Goal: Transaction & Acquisition: Obtain resource

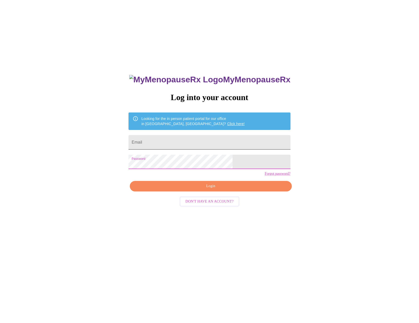
click at [177, 138] on input "Email" at bounding box center [209, 142] width 162 height 14
type input "[EMAIL_ADDRESS][DOMAIN_NAME]"
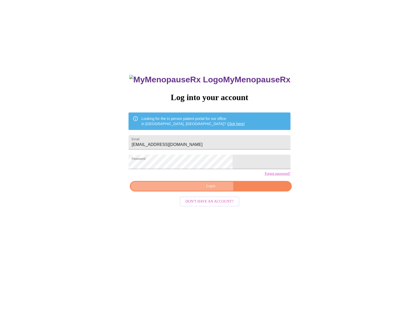
click at [199, 189] on span "Login" at bounding box center [211, 186] width 150 height 6
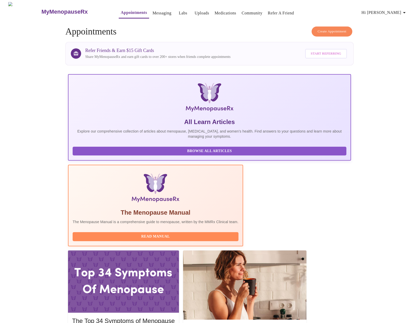
click at [179, 11] on link "Labs" at bounding box center [183, 13] width 8 height 7
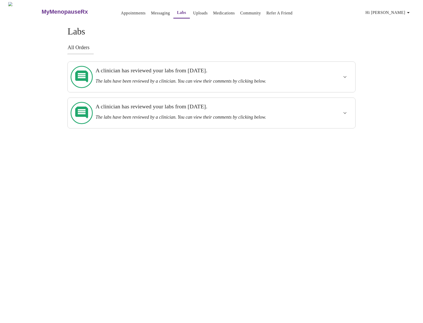
click at [121, 13] on link "Appointments" at bounding box center [133, 13] width 25 height 7
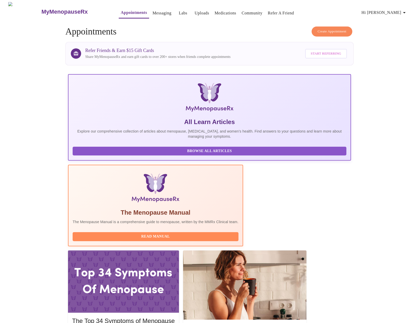
click at [179, 12] on link "Labs" at bounding box center [183, 13] width 8 height 7
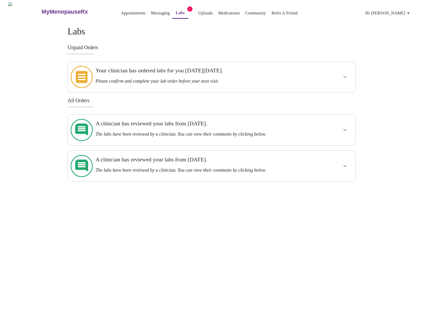
click at [304, 82] on div "Your clinician has ordered labs for you [DATE][DATE]. Please confirm and comple…" at bounding box center [199, 77] width 212 height 26
click at [342, 74] on icon "show more" at bounding box center [344, 77] width 6 height 6
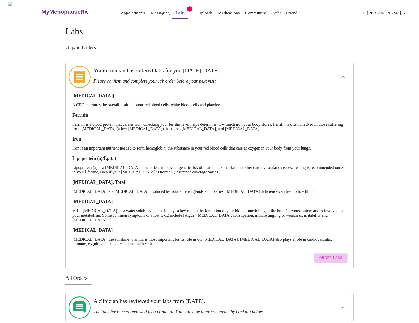
click at [335, 255] on span "Order Labs" at bounding box center [330, 258] width 23 height 6
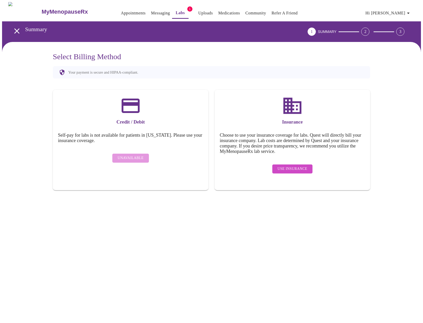
click at [295, 166] on span "Use Insurance" at bounding box center [292, 169] width 30 height 6
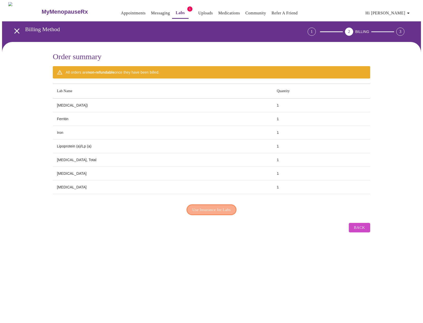
click at [213, 208] on span "Use Insurance for Labs" at bounding box center [211, 209] width 38 height 7
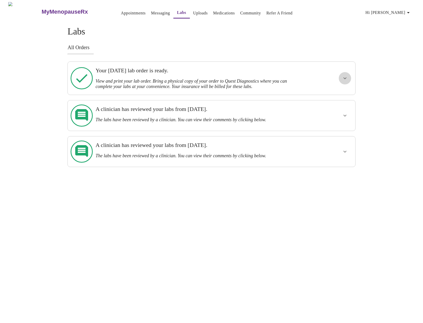
click at [344, 77] on icon "show more" at bounding box center [344, 78] width 6 height 6
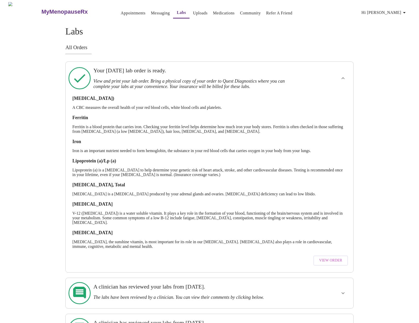
click at [325, 258] on span "View Order" at bounding box center [330, 260] width 23 height 6
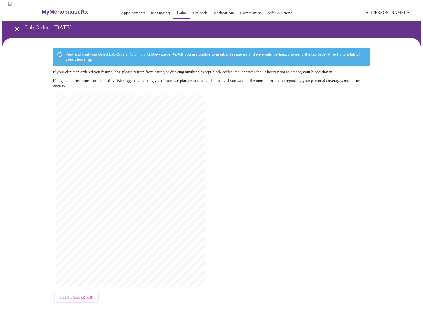
click at [83, 297] on span "Open Larger PDF" at bounding box center [76, 297] width 33 height 6
